Goal: Transaction & Acquisition: Book appointment/travel/reservation

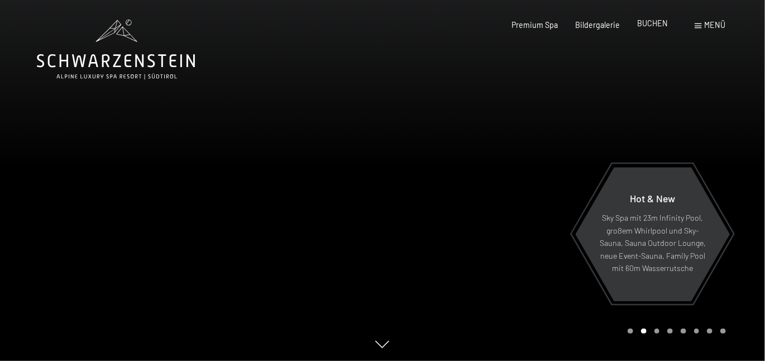
click at [653, 21] on span "BUCHEN" at bounding box center [652, 22] width 31 height 9
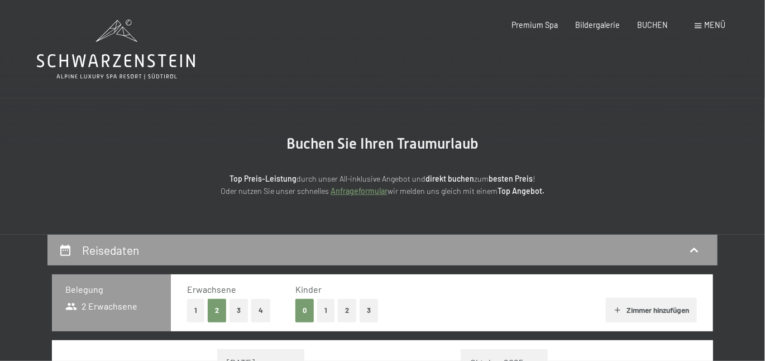
click at [700, 26] on span at bounding box center [698, 25] width 7 height 5
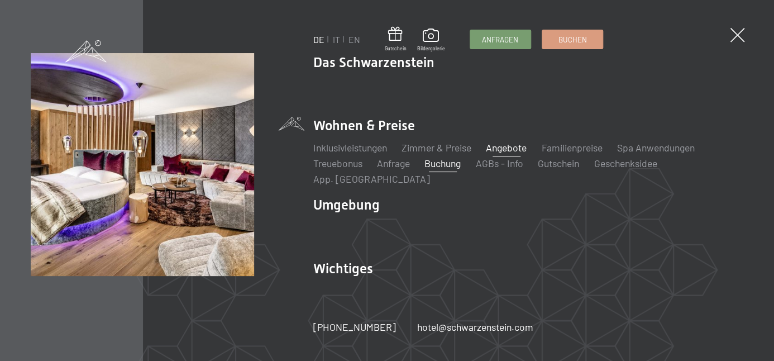
click at [507, 147] on link "Angebote" at bounding box center [506, 147] width 41 height 12
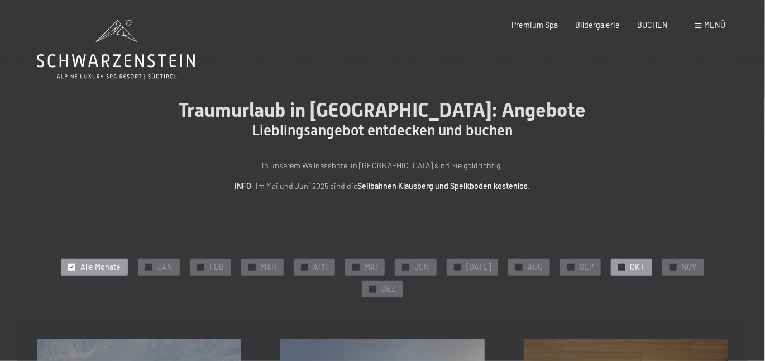
click at [619, 265] on span "✓" at bounding box center [621, 267] width 4 height 7
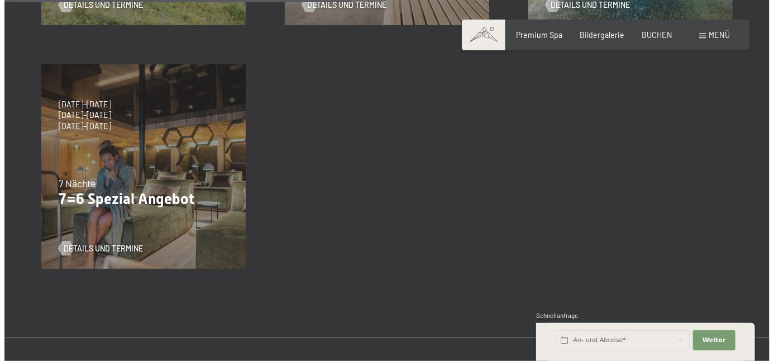
scroll to position [518, 0]
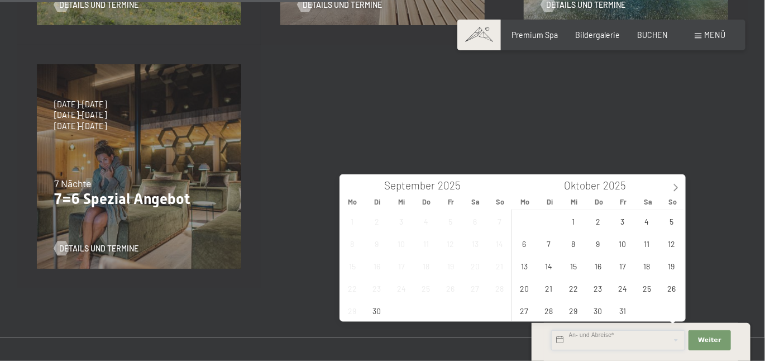
click at [599, 343] on input "text" at bounding box center [618, 340] width 134 height 20
click at [523, 282] on span "20" at bounding box center [524, 288] width 22 height 22
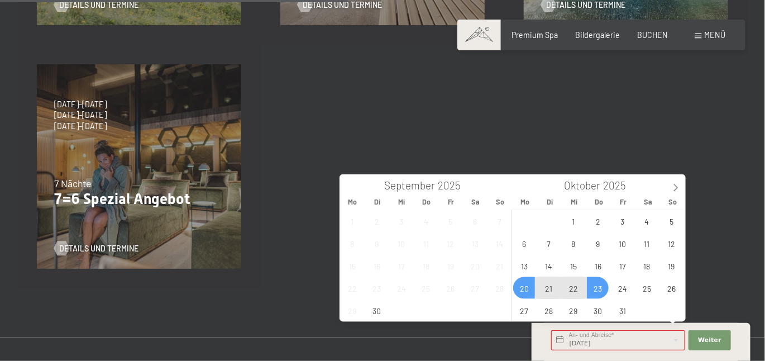
click at [600, 288] on span "23" at bounding box center [598, 288] width 22 height 22
type input "Mo. 20.10.2025 - Do. 23.10.2025"
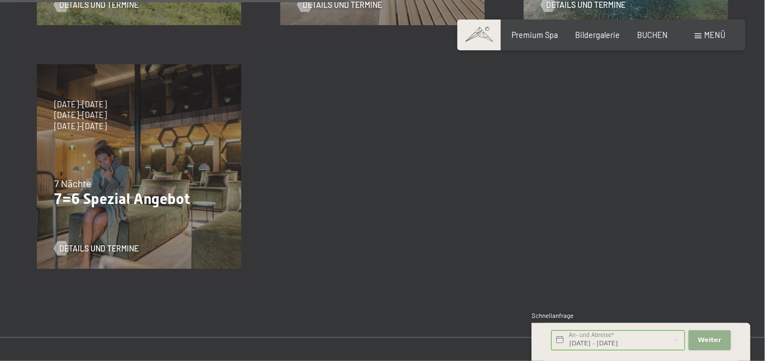
click at [714, 339] on span "Weiter" at bounding box center [709, 340] width 23 height 9
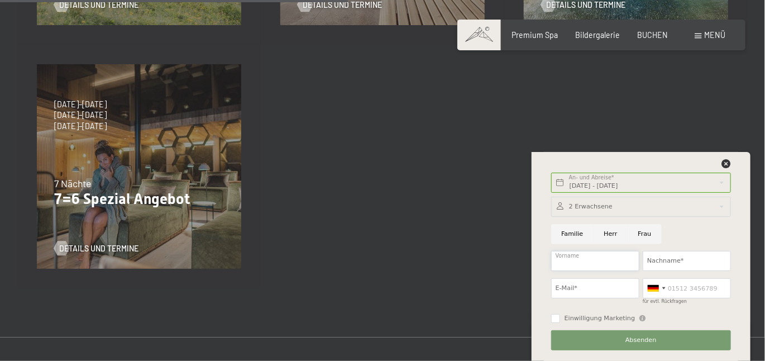
click at [600, 259] on input "Vorname" at bounding box center [595, 261] width 88 height 20
click at [541, 203] on div "Mo. 20.10.2025 - Do. 23.10.2025 An- und Abreise* 3 Nächte Weiter Adressfelder a…" at bounding box center [641, 256] width 219 height 209
click at [727, 163] on icon at bounding box center [726, 163] width 9 height 9
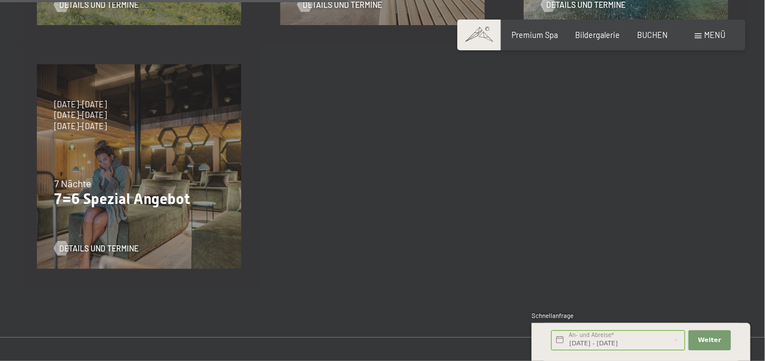
click at [699, 39] on div "Menü" at bounding box center [710, 35] width 31 height 11
